Goal: Task Accomplishment & Management: Use online tool/utility

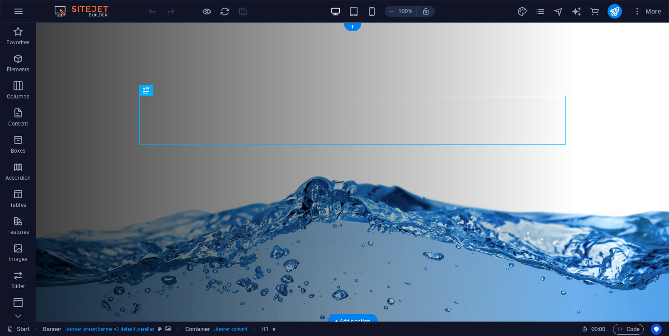
click at [633, 143] on figure at bounding box center [352, 172] width 633 height 299
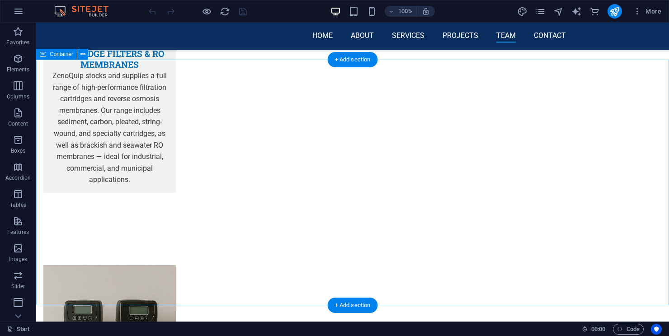
scroll to position [5150, 0]
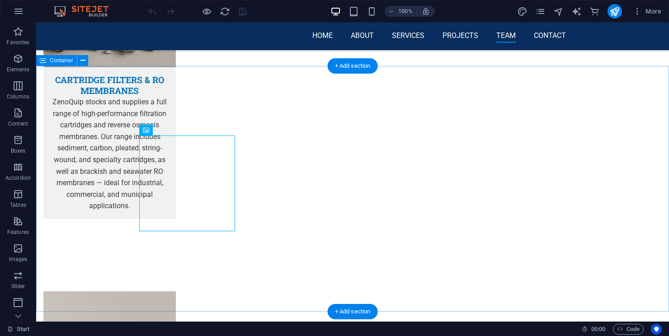
select select "%"
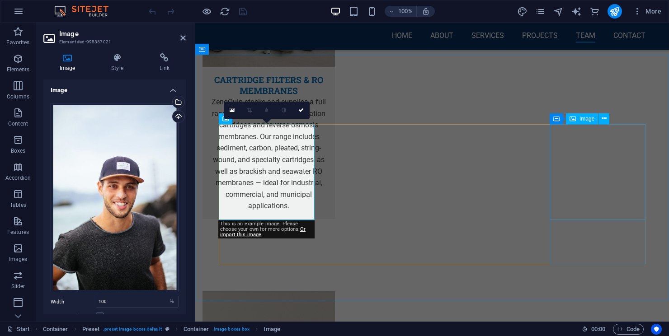
scroll to position [5429, 0]
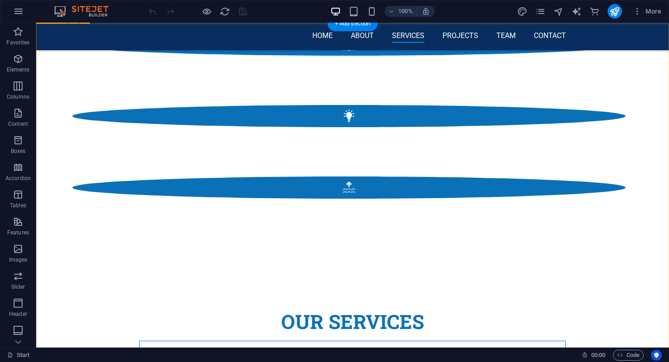
scroll to position [2936, 0]
